Goal: Task Accomplishment & Management: Use online tool/utility

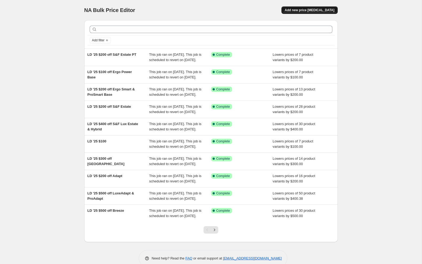
click at [317, 12] on button "Add new price [MEDICAL_DATA]" at bounding box center [310, 9] width 56 height 7
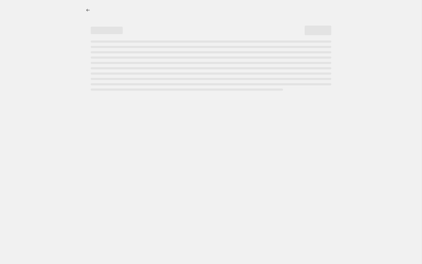
select select "percentage"
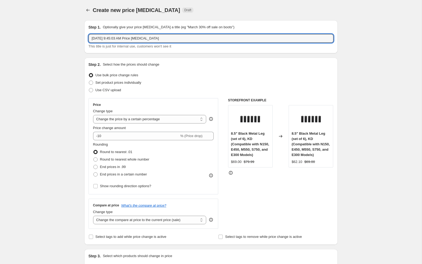
drag, startPoint x: 165, startPoint y: 38, endPoint x: 74, endPoint y: 33, distance: 91.1
click at [74, 33] on div "Create new price [MEDICAL_DATA]. This page is ready Create new price [MEDICAL_D…" at bounding box center [211, 267] width 422 height 535
type input "$300 off Monacos"
click at [126, 121] on select "Change the price to a certain amount Change the price by a certain amount Chang…" at bounding box center [149, 119] width 113 height 9
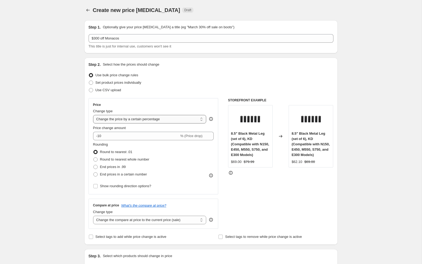
select select "by"
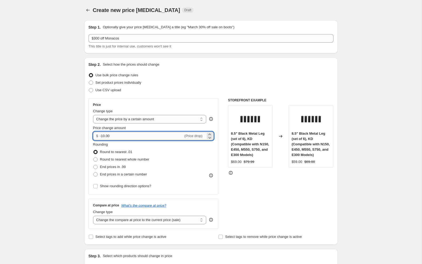
drag, startPoint x: 113, startPoint y: 137, endPoint x: 102, endPoint y: 136, distance: 10.7
click at [102, 136] on input "-10.00" at bounding box center [142, 136] width 84 height 9
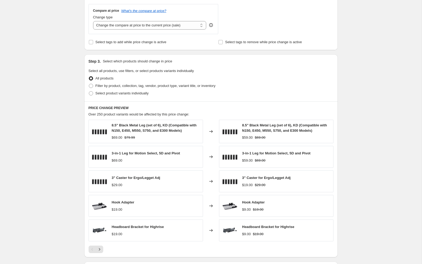
scroll to position [192, 0]
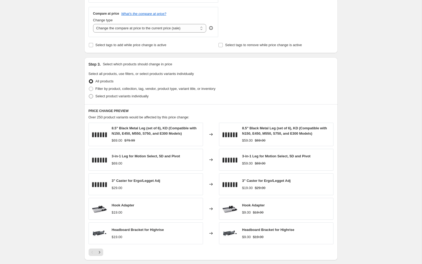
type input "-300.00"
click at [93, 95] on span at bounding box center [91, 96] width 4 height 4
click at [89, 94] on input "Select product variants individually" at bounding box center [89, 94] width 0 height 0
radio input "true"
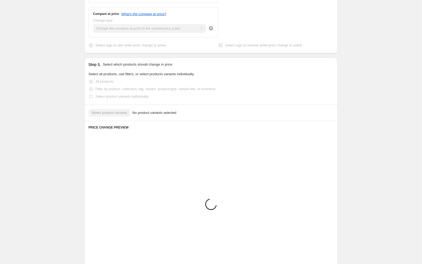
scroll to position [151, 0]
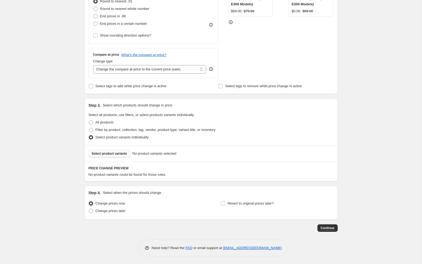
click at [107, 152] on span "Select product variants" at bounding box center [109, 154] width 35 height 4
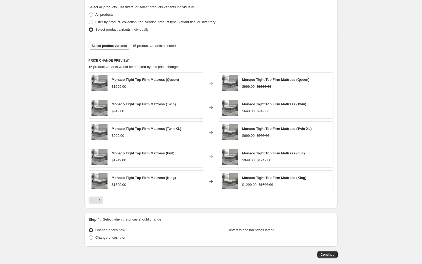
scroll to position [286, 0]
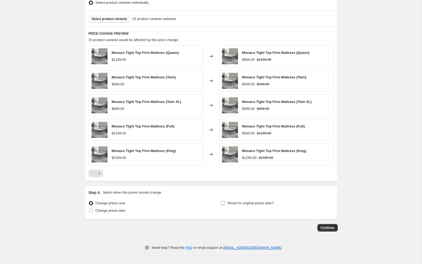
click at [221, 203] on input "Revert to original prices later?" at bounding box center [223, 203] width 4 height 4
checkbox input "true"
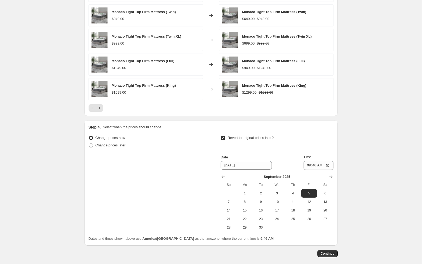
scroll to position [377, 0]
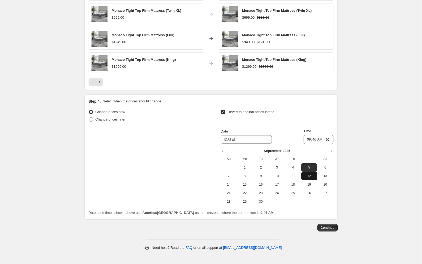
click at [306, 177] on span "12" at bounding box center [309, 176] width 12 height 4
type input "[DATE]"
click at [306, 140] on input "09:46" at bounding box center [319, 139] width 30 height 9
click at [314, 139] on input "06:46" at bounding box center [319, 139] width 30 height 9
type input "18:00"
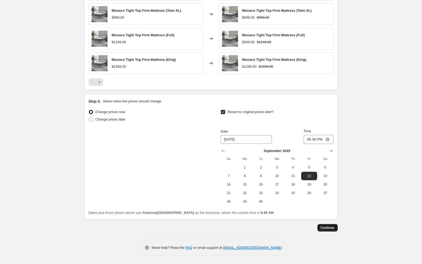
click at [326, 228] on span "Continue" at bounding box center [328, 228] width 14 height 4
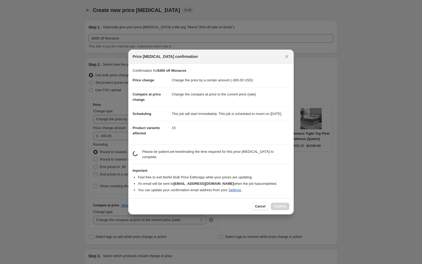
scroll to position [0, 0]
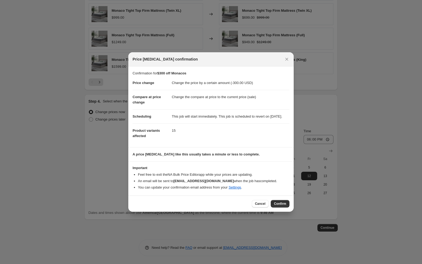
click at [283, 205] on span "Confirm" at bounding box center [280, 204] width 12 height 4
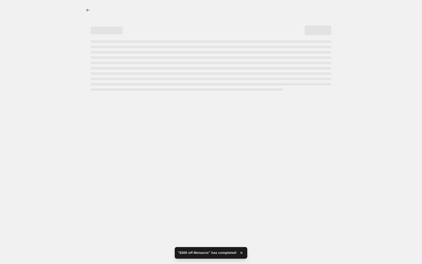
select select "by"
